Goal: Transaction & Acquisition: Purchase product/service

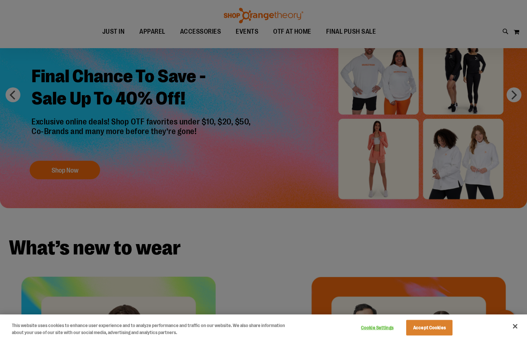
scroll to position [148, 0]
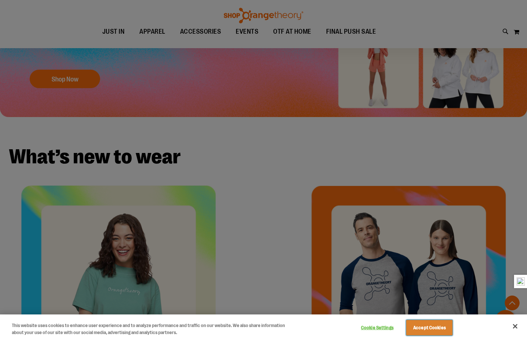
click at [438, 323] on button "Accept Cookies" at bounding box center [429, 328] width 46 height 16
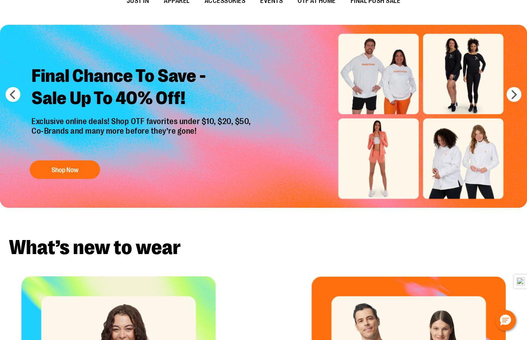
scroll to position [0, 0]
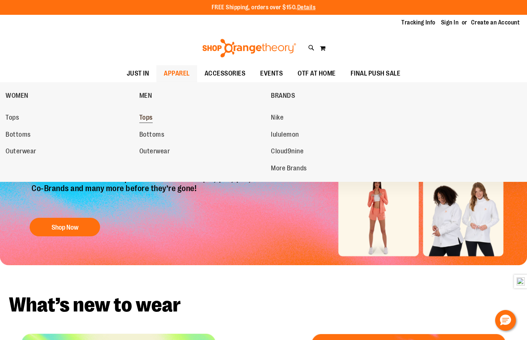
click at [152, 114] on span "Tops" at bounding box center [145, 118] width 13 height 9
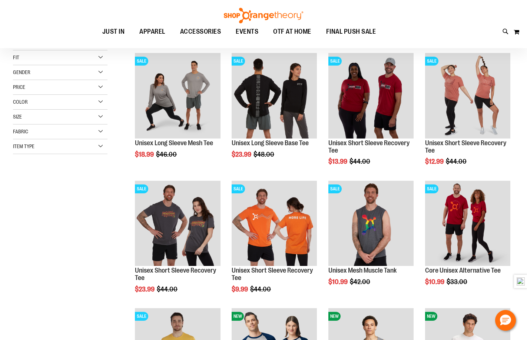
scroll to position [111, 0]
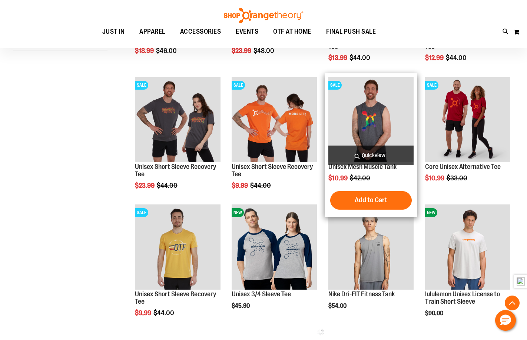
scroll to position [222, 0]
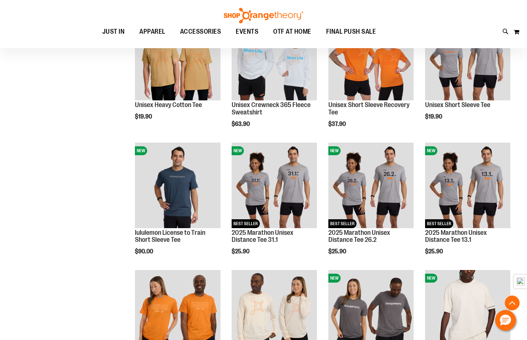
scroll to position [407, 0]
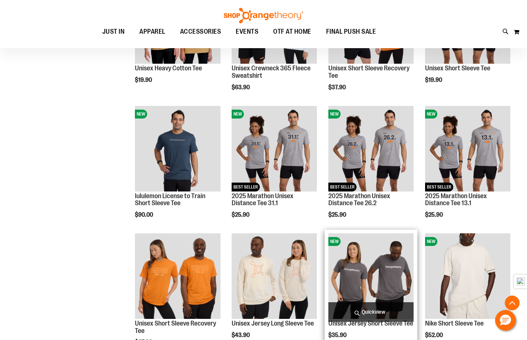
scroll to position [556, 0]
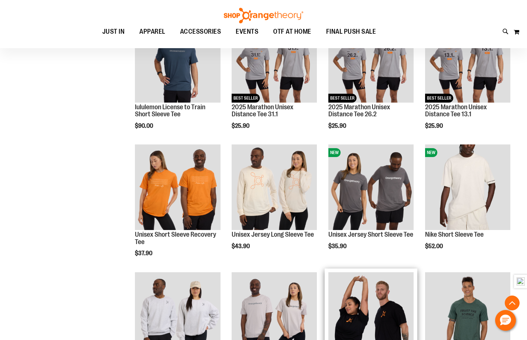
scroll to position [630, 0]
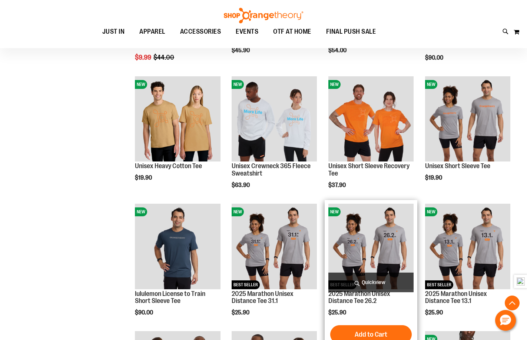
scroll to position [445, 0]
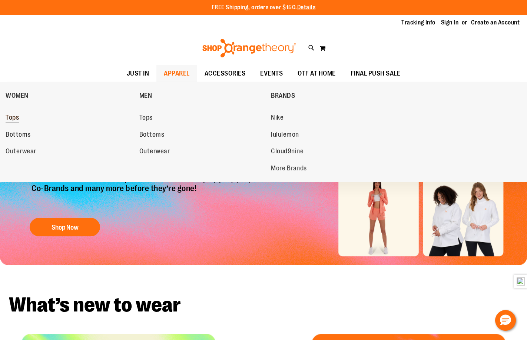
click at [24, 120] on link "Tops" at bounding box center [69, 117] width 126 height 13
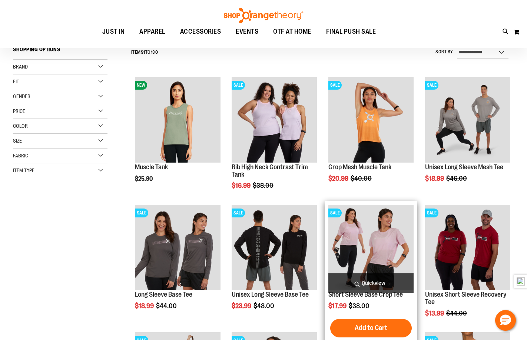
scroll to position [111, 0]
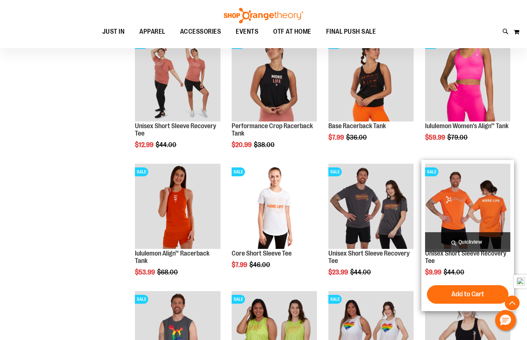
scroll to position [370, 0]
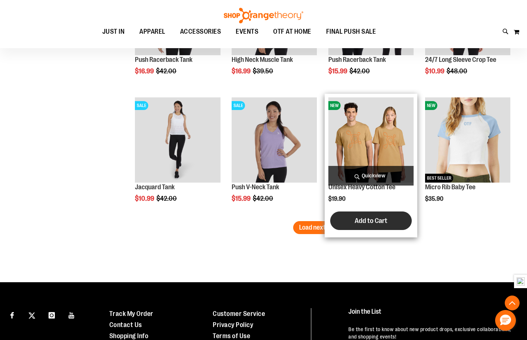
scroll to position [1075, 0]
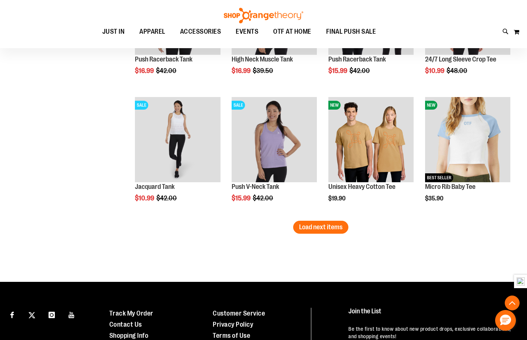
drag, startPoint x: 330, startPoint y: 228, endPoint x: 334, endPoint y: 231, distance: 5.3
click at [331, 229] on span "Load next items" at bounding box center [320, 227] width 43 height 7
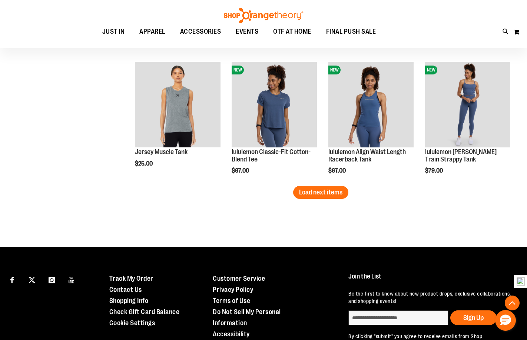
scroll to position [1546, 0]
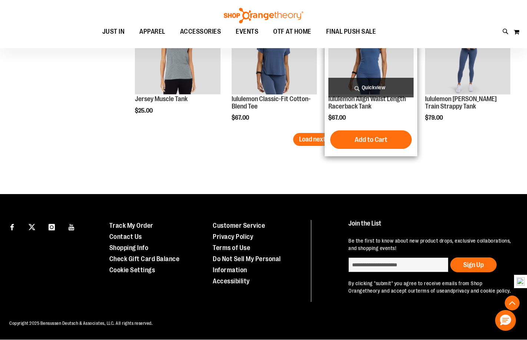
click at [332, 136] on span "Load next items" at bounding box center [320, 139] width 43 height 7
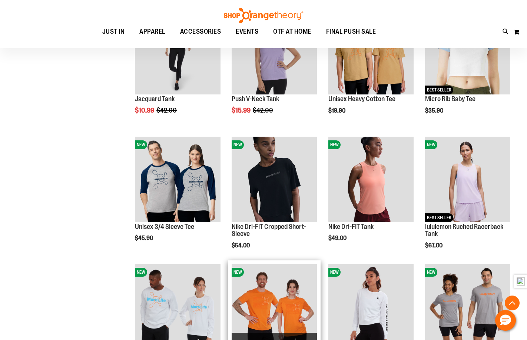
scroll to position [1132, 0]
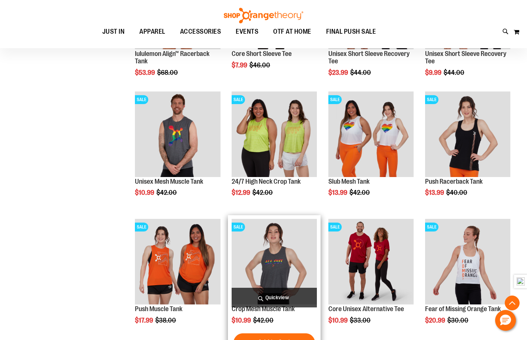
scroll to position [539, 0]
